Goal: Book appointment/travel/reservation

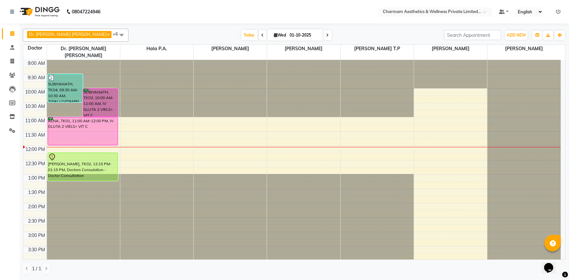
click at [272, 37] on span "Wed" at bounding box center [279, 35] width 15 height 5
select select "10"
select select "2025"
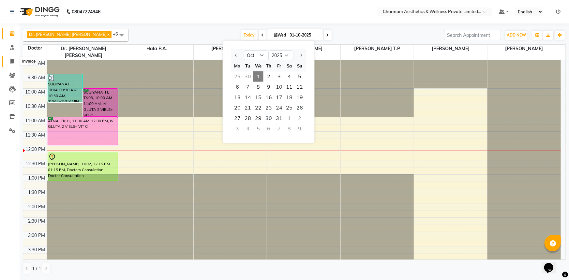
click at [7, 63] on span at bounding box center [12, 61] width 11 height 7
select select "service"
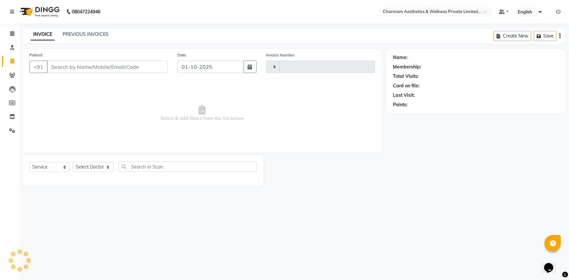
type input "0467"
select select "7625"
click at [81, 32] on link "PREVIOUS INVOICES" at bounding box center [86, 34] width 46 height 6
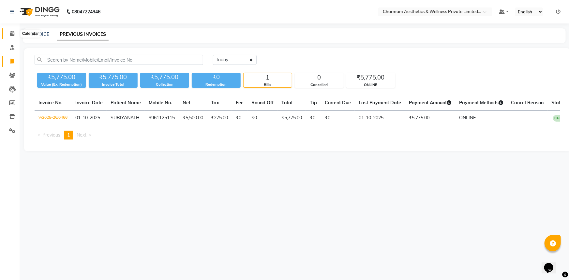
click at [9, 33] on span at bounding box center [12, 33] width 11 height 7
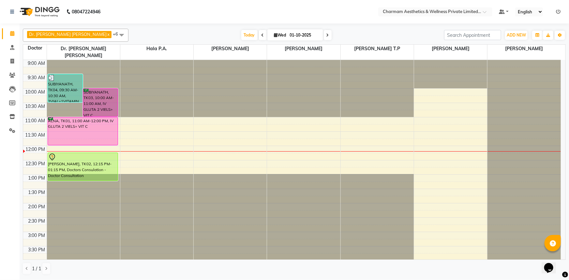
click at [326, 34] on icon at bounding box center [327, 35] width 3 height 4
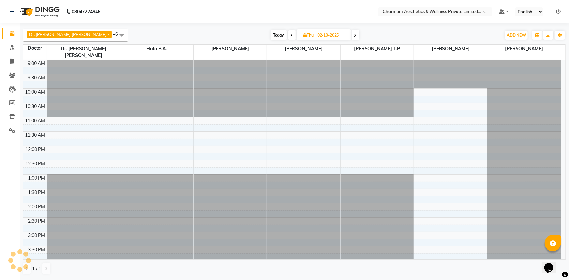
click at [354, 35] on icon at bounding box center [355, 35] width 3 height 4
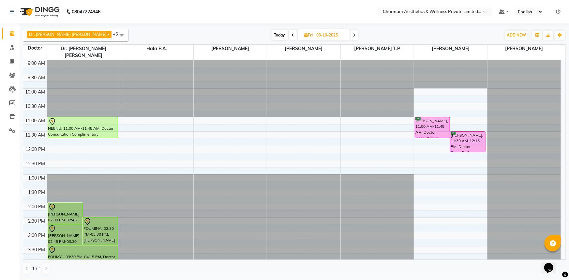
click at [289, 37] on span at bounding box center [293, 35] width 8 height 10
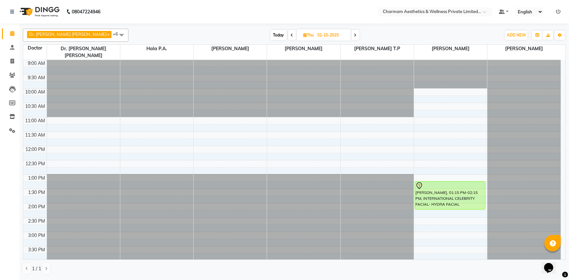
click at [351, 37] on span at bounding box center [355, 35] width 8 height 10
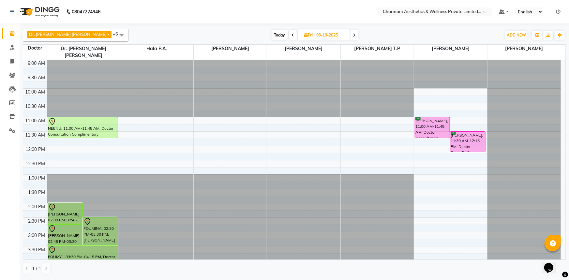
click at [289, 34] on span at bounding box center [293, 35] width 8 height 10
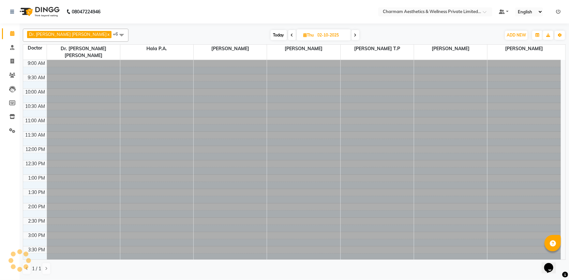
scroll to position [86, 0]
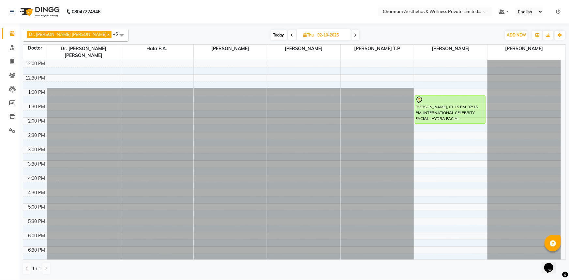
click at [291, 34] on icon at bounding box center [292, 35] width 3 height 4
type input "01-10-2025"
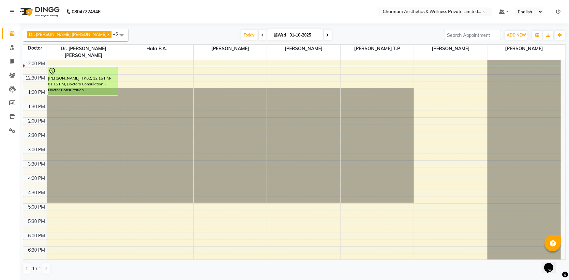
click at [288, 34] on input "01-10-2025" at bounding box center [304, 35] width 33 height 10
select select "10"
select select "2025"
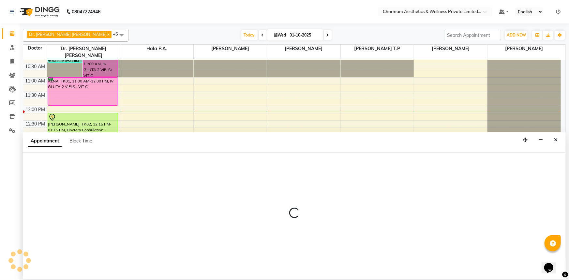
scroll to position [0, 0]
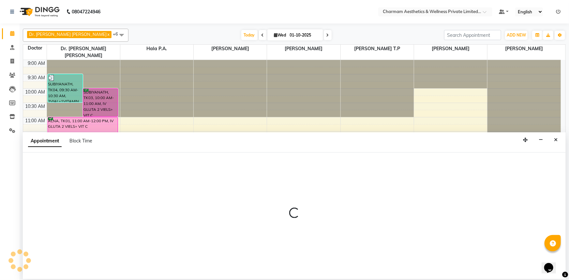
select select "69950"
select select "tentative"
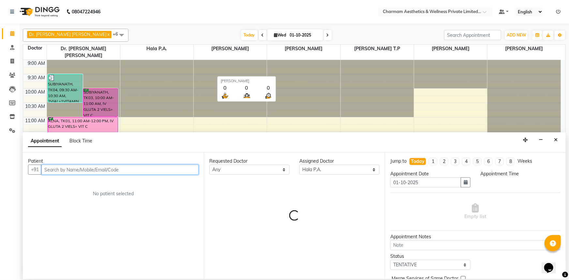
select select "840"
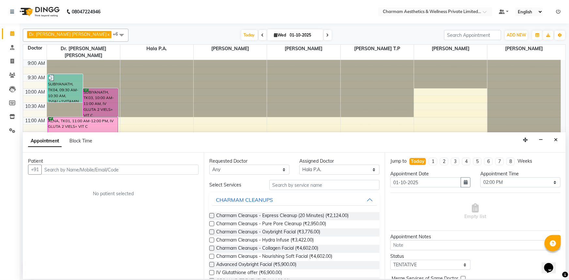
click at [261, 35] on icon at bounding box center [262, 35] width 3 height 4
type input "30-09-2025"
select select "840"
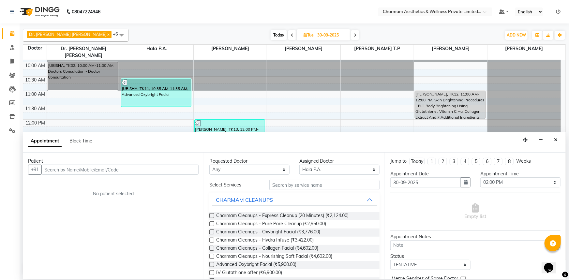
click at [270, 33] on span "Today" at bounding box center [278, 35] width 16 height 10
type input "01-10-2025"
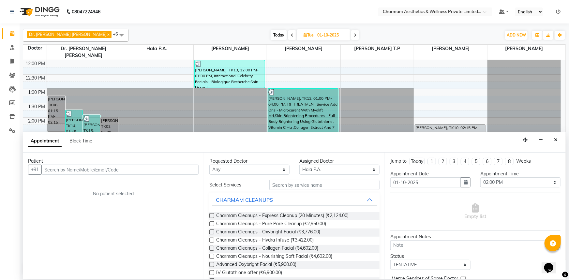
select select "840"
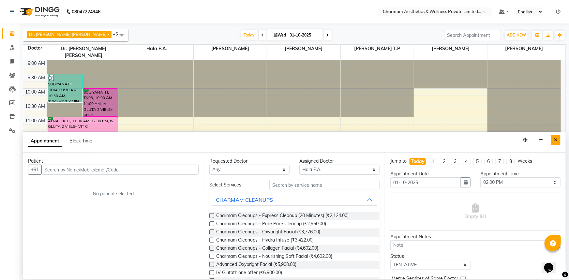
click at [554, 139] on icon "Close" at bounding box center [556, 140] width 4 height 5
